Goal: Transaction & Acquisition: Purchase product/service

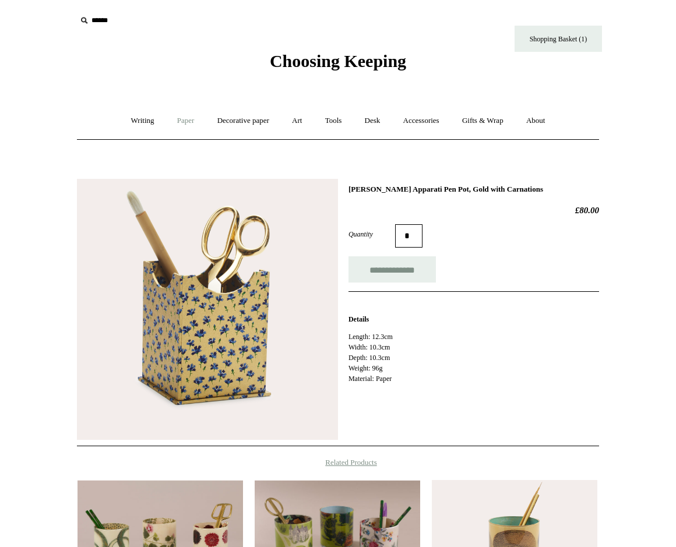
click at [175, 121] on link "Paper +" at bounding box center [186, 121] width 38 height 31
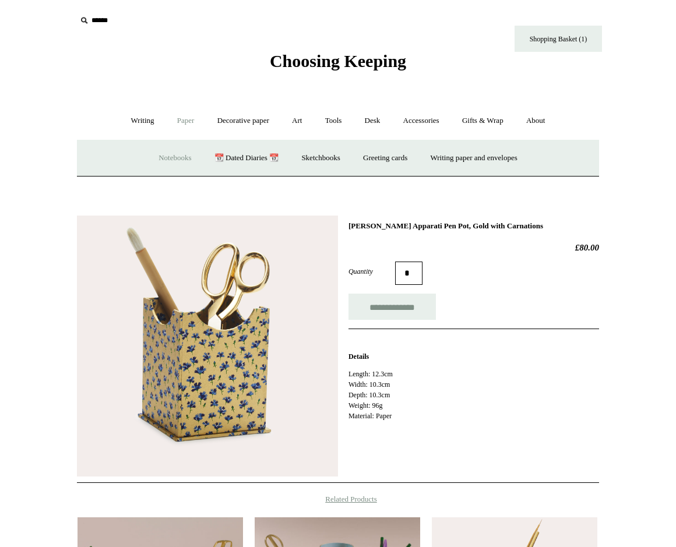
click at [168, 164] on link "Notebooks +" at bounding box center [175, 158] width 54 height 31
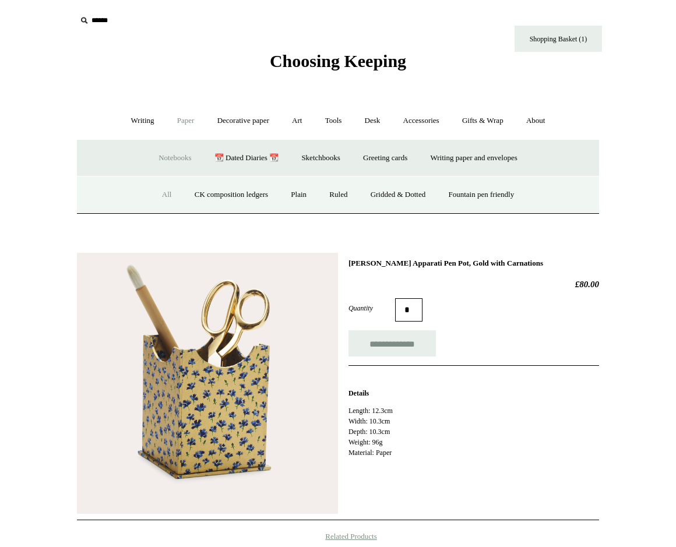
click at [161, 191] on link "All" at bounding box center [167, 195] width 31 height 31
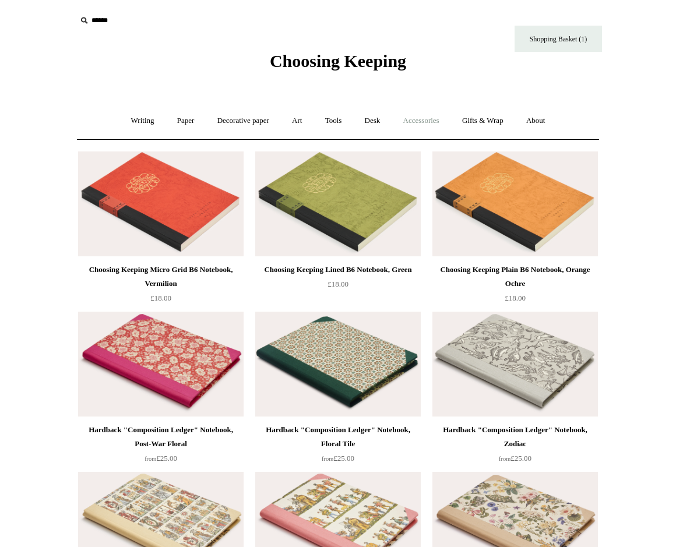
click at [424, 117] on link "Accessories +" at bounding box center [421, 121] width 57 height 31
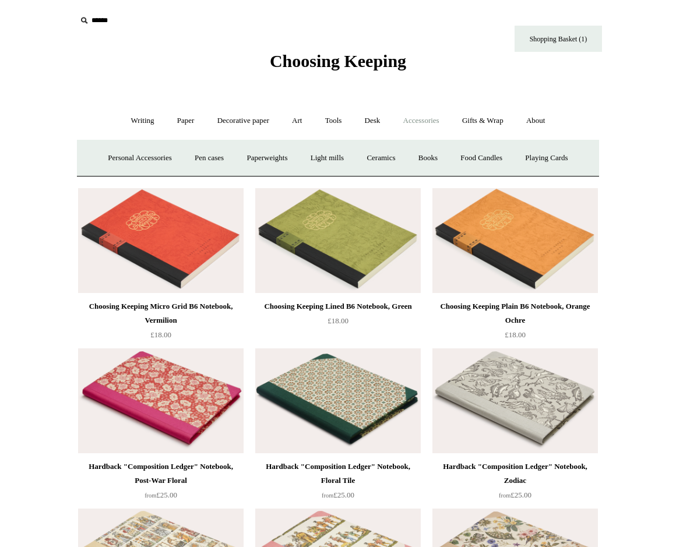
click at [99, 12] on input "text" at bounding box center [147, 21] width 143 height 22
click at [103, 22] on input "text" at bounding box center [147, 21] width 143 height 22
type input "********"
click at [209, 20] on input "*" at bounding box center [209, 20] width 12 height 20
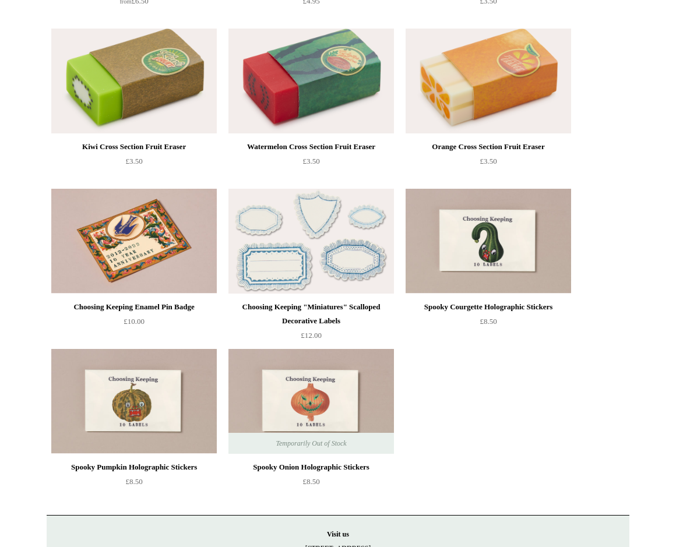
scroll to position [2625, 0]
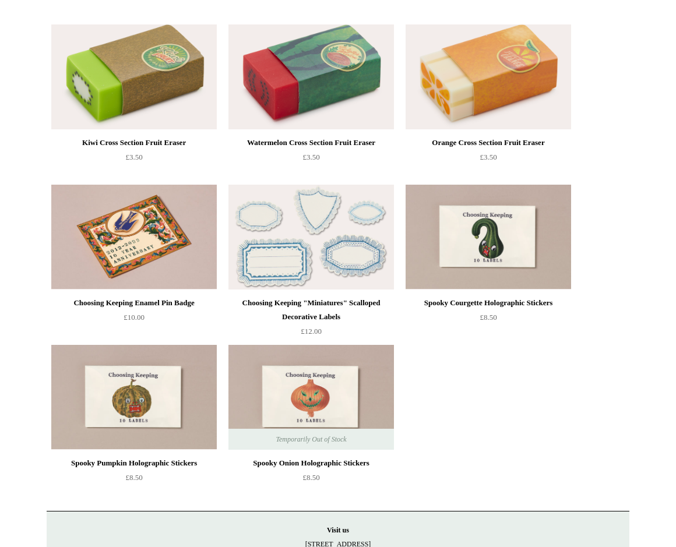
click at [549, 177] on div "Orange Cross Section Fruit Eraser £3.50" at bounding box center [489, 160] width 166 height 48
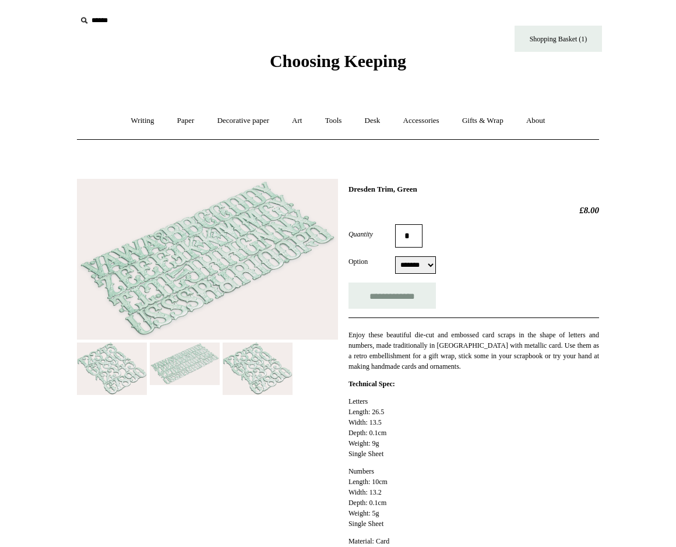
click at [184, 377] on img at bounding box center [185, 364] width 70 height 43
click at [163, 360] on img at bounding box center [185, 364] width 70 height 43
click at [248, 360] on img at bounding box center [258, 369] width 70 height 52
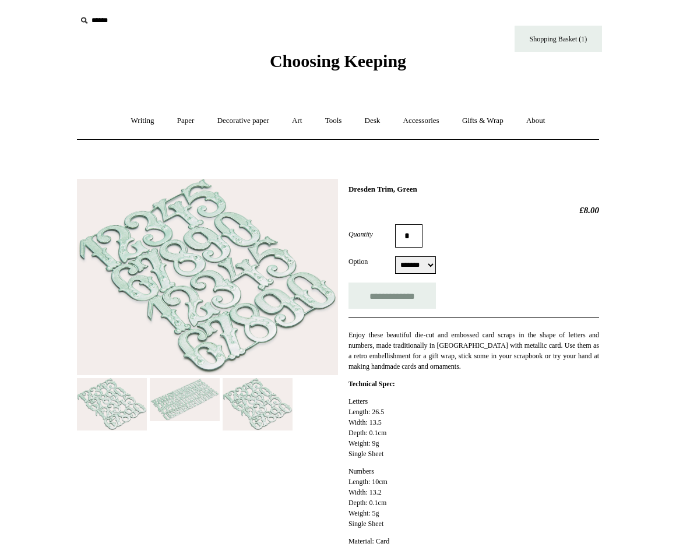
click at [175, 362] on img at bounding box center [207, 277] width 261 height 196
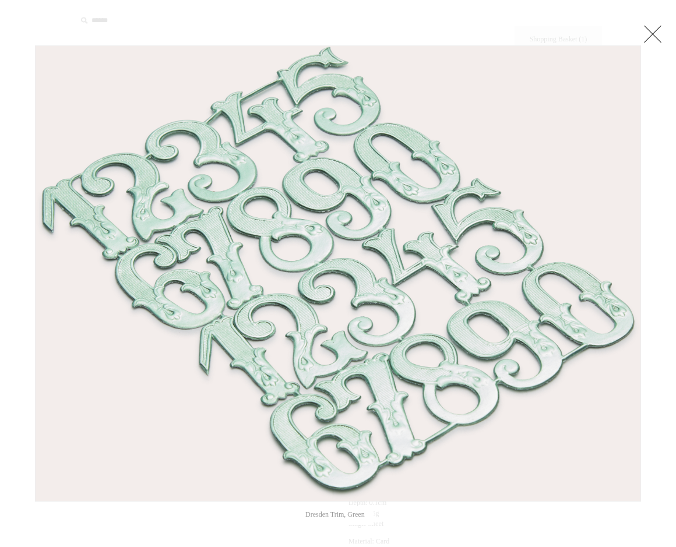
click at [650, 30] on link at bounding box center [652, 33] width 23 height 23
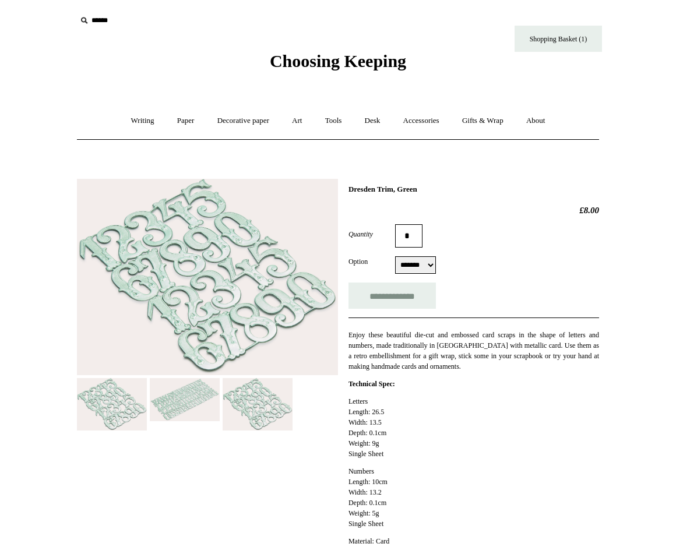
click at [353, 64] on span "Choosing Keeping" at bounding box center [338, 60] width 136 height 19
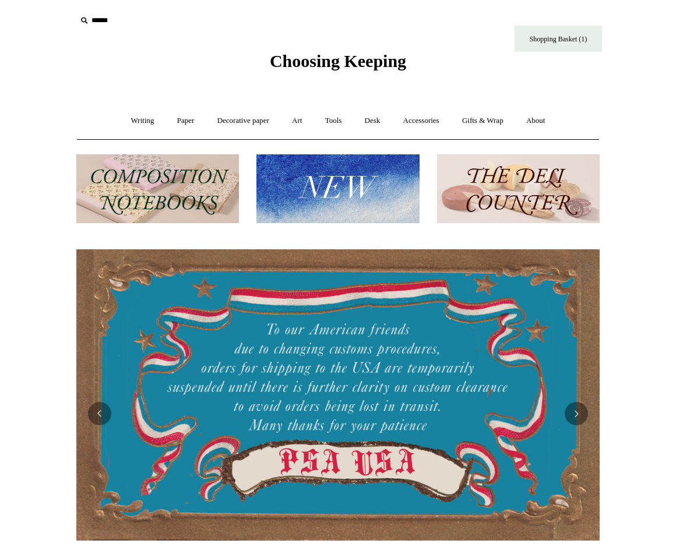
click at [187, 181] on img at bounding box center [157, 188] width 163 height 69
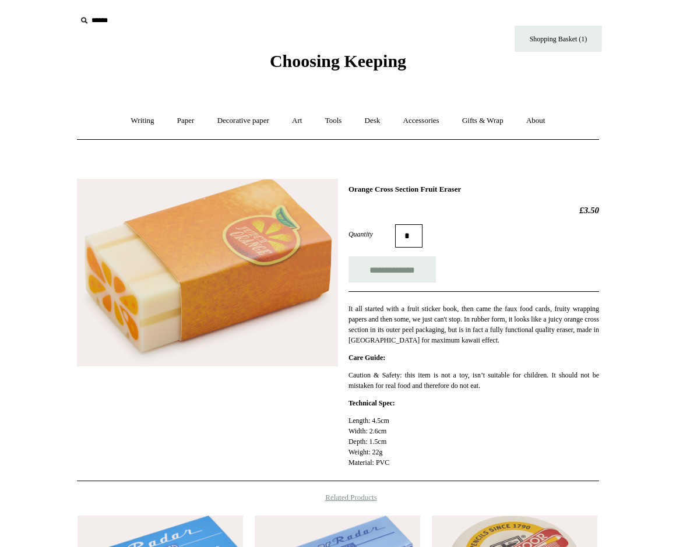
click at [359, 66] on span "Choosing Keeping" at bounding box center [338, 60] width 136 height 19
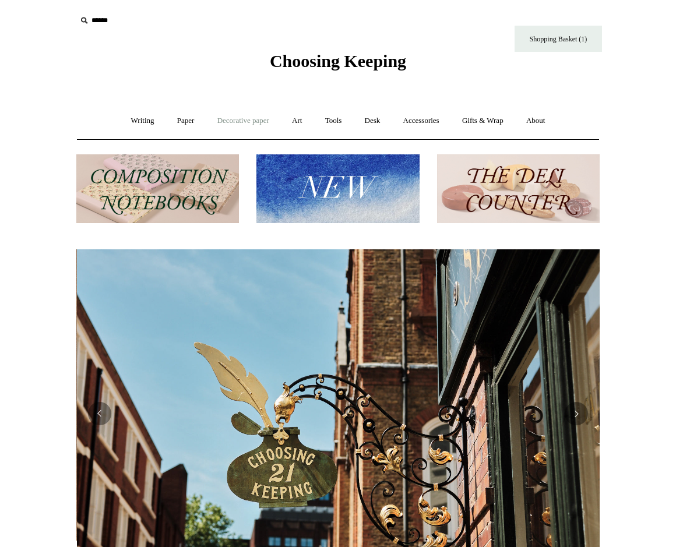
scroll to position [0, 523]
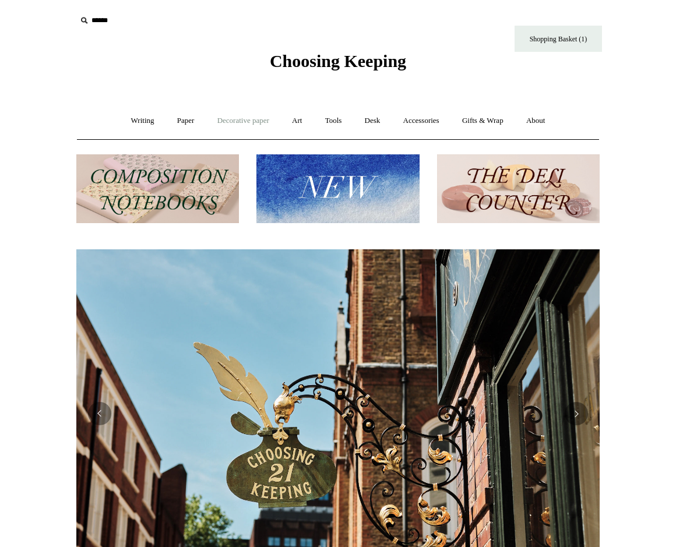
click at [244, 119] on link "Decorative paper +" at bounding box center [243, 121] width 73 height 31
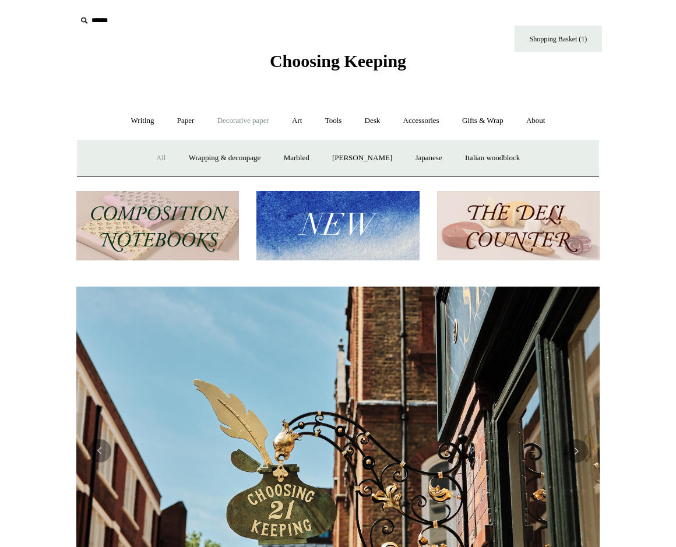
scroll to position [0, 562]
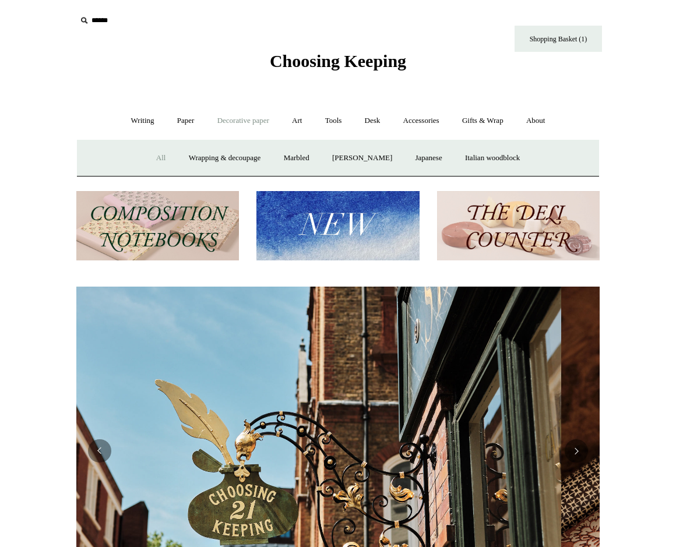
click at [149, 159] on link "All" at bounding box center [161, 158] width 31 height 31
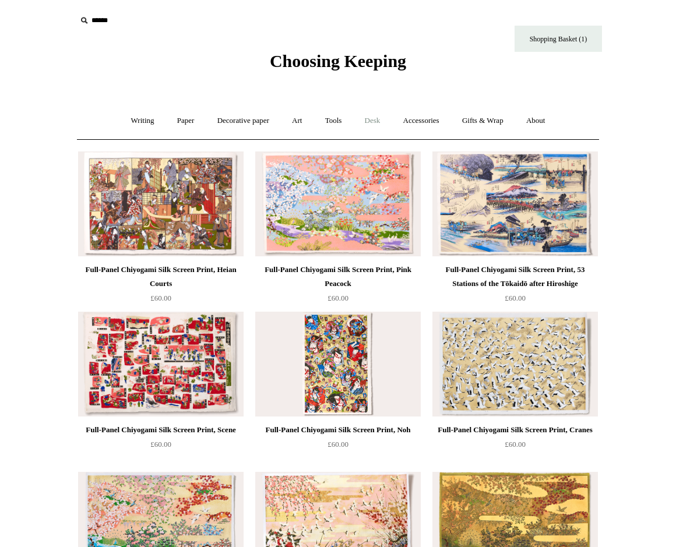
click at [373, 125] on link "Desk +" at bounding box center [372, 121] width 37 height 31
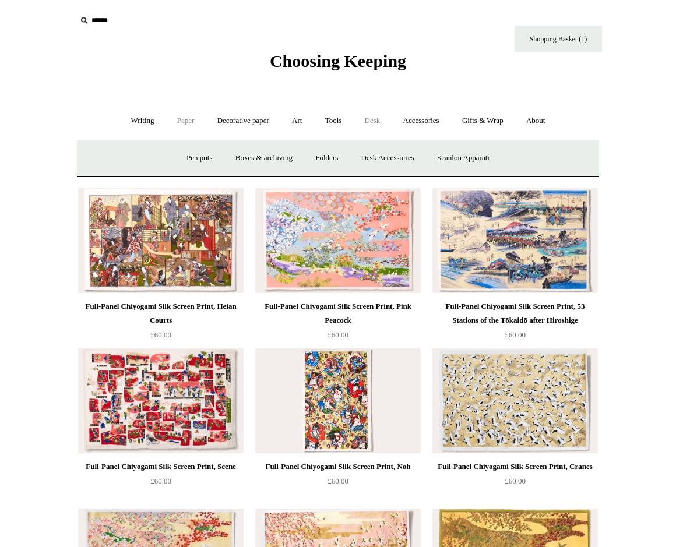
click at [175, 125] on link "Paper +" at bounding box center [186, 121] width 38 height 31
click at [170, 160] on link "Notebooks +" at bounding box center [175, 158] width 54 height 31
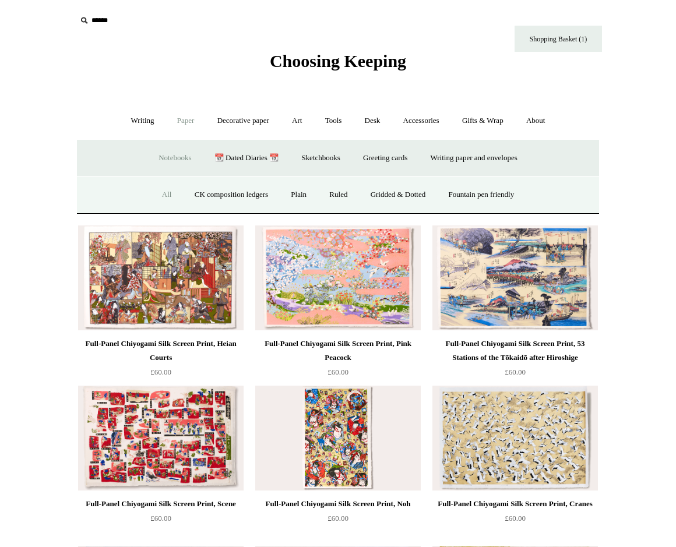
click at [159, 196] on link "All" at bounding box center [167, 195] width 31 height 31
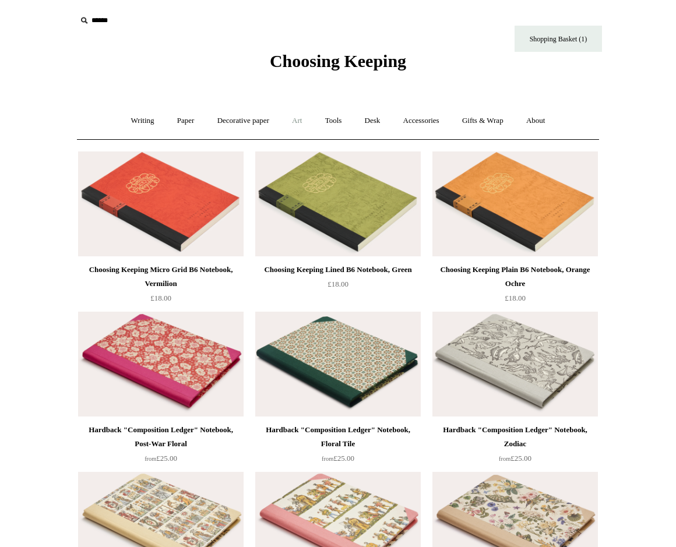
click at [301, 117] on link "Art +" at bounding box center [297, 121] width 31 height 31
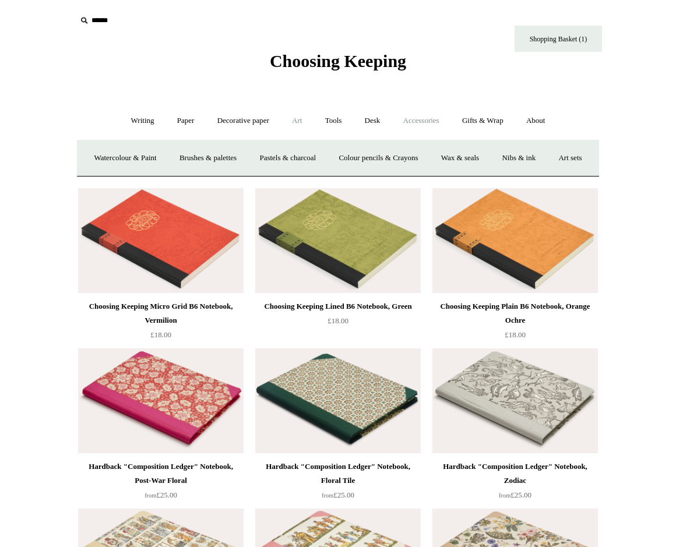
click at [417, 119] on link "Accessories +" at bounding box center [421, 121] width 57 height 31
click at [491, 113] on link "Gifts & Wrap +" at bounding box center [483, 121] width 62 height 31
click at [228, 156] on link "Wrapping paper & Gift Bags" at bounding box center [222, 158] width 108 height 31
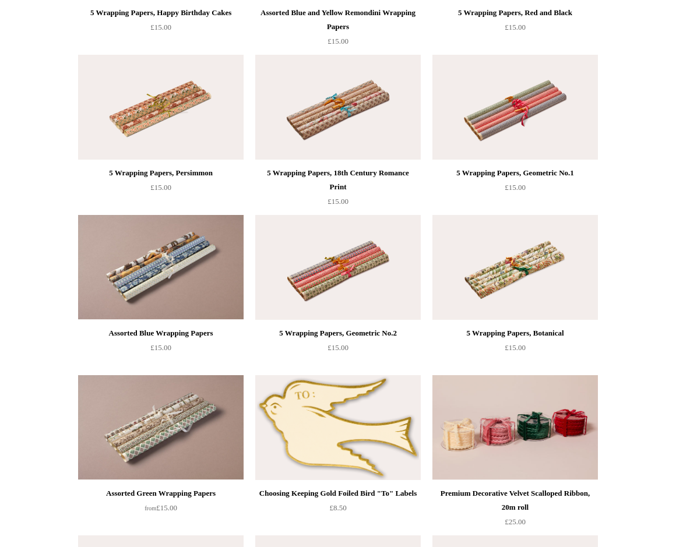
scroll to position [899, 0]
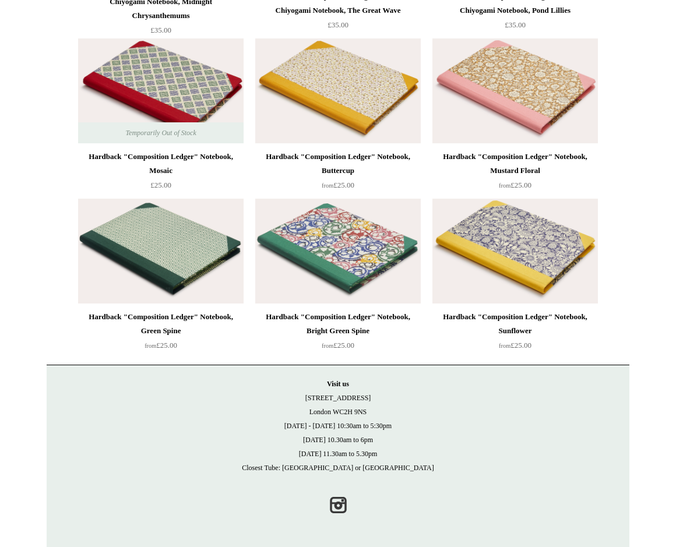
scroll to position [3158, 0]
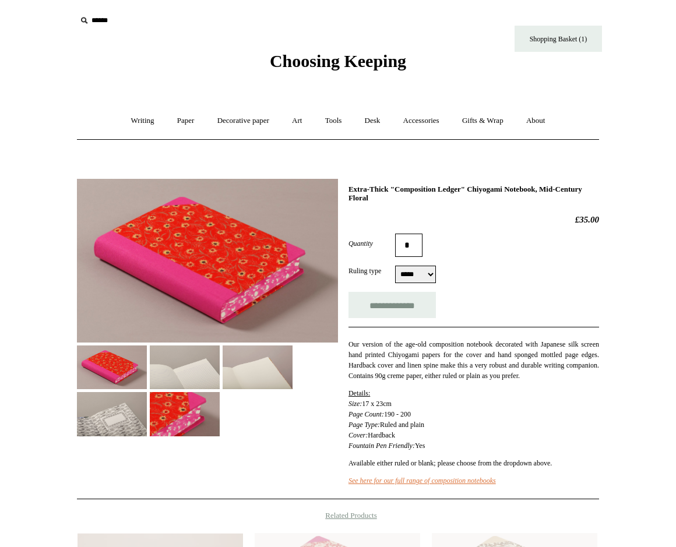
select select "*****"
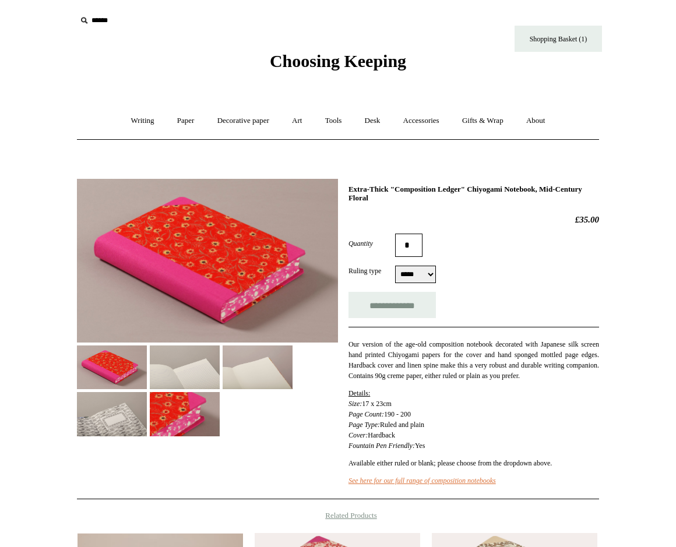
click at [153, 383] on img at bounding box center [185, 368] width 70 height 44
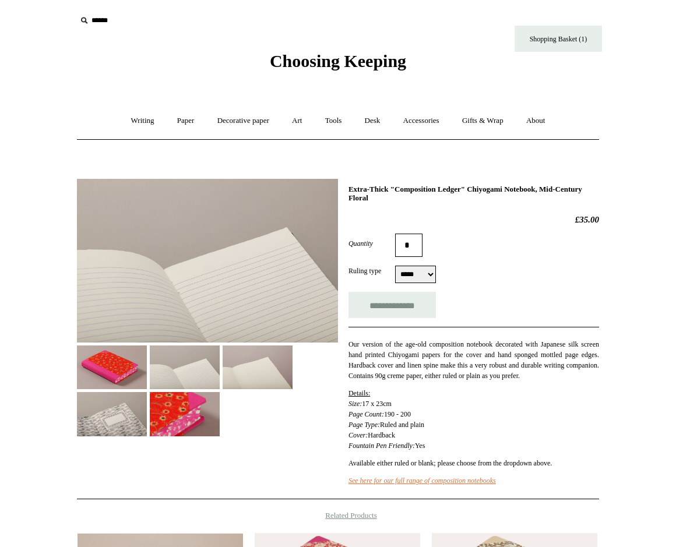
click at [260, 363] on img at bounding box center [258, 368] width 70 height 44
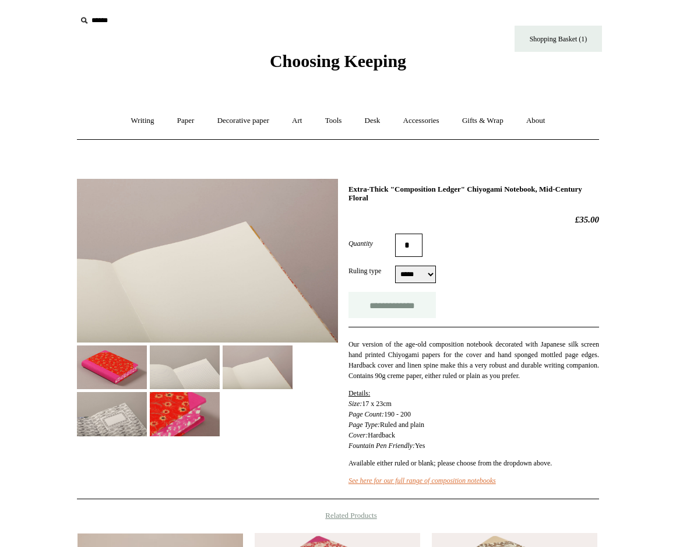
click at [398, 306] on input "**********" at bounding box center [392, 305] width 87 height 26
type input "**********"
